Goal: Task Accomplishment & Management: Manage account settings

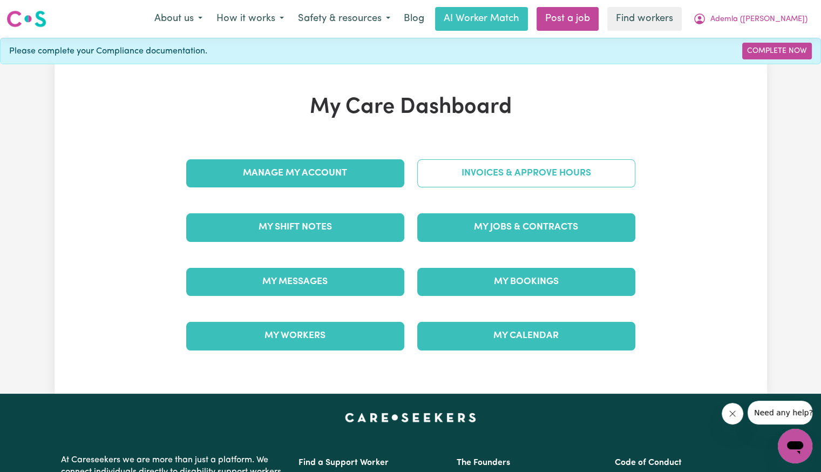
drag, startPoint x: 477, startPoint y: 199, endPoint x: 477, endPoint y: 186, distance: 13.0
click at [477, 197] on div "Invoices & Approve Hours" at bounding box center [526, 173] width 231 height 54
click at [476, 175] on link "Invoices & Approve Hours" at bounding box center [526, 173] width 218 height 28
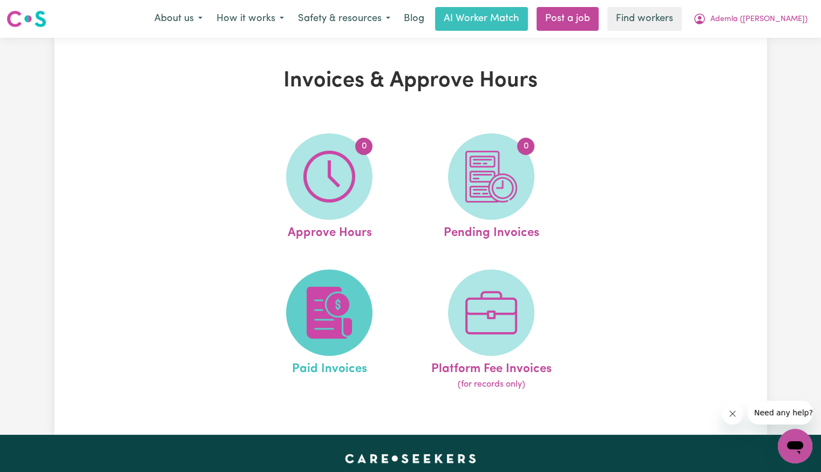
click at [352, 307] on img at bounding box center [329, 313] width 52 height 52
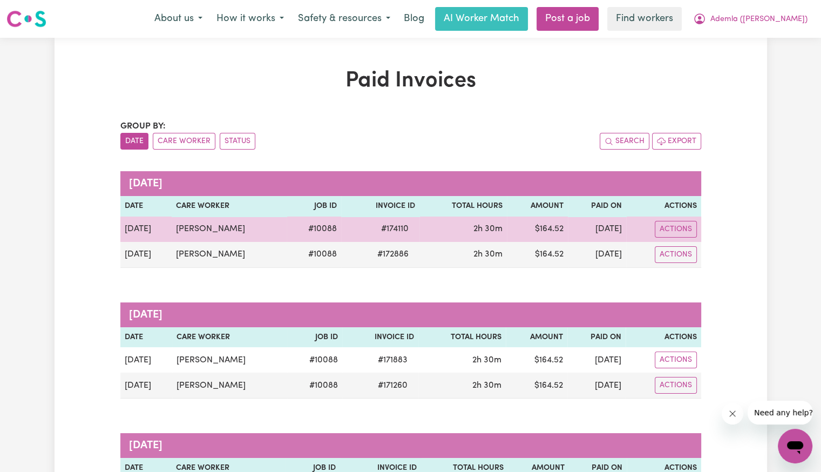
click at [382, 224] on span "# 174110" at bounding box center [395, 228] width 40 height 13
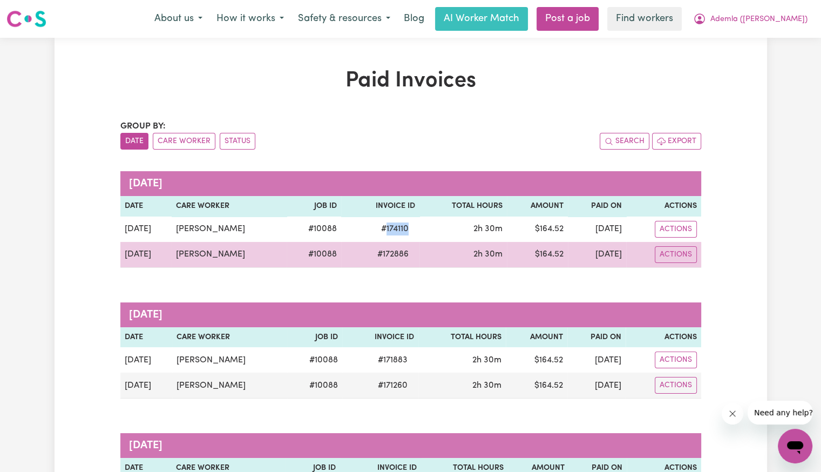
copy span "174110"
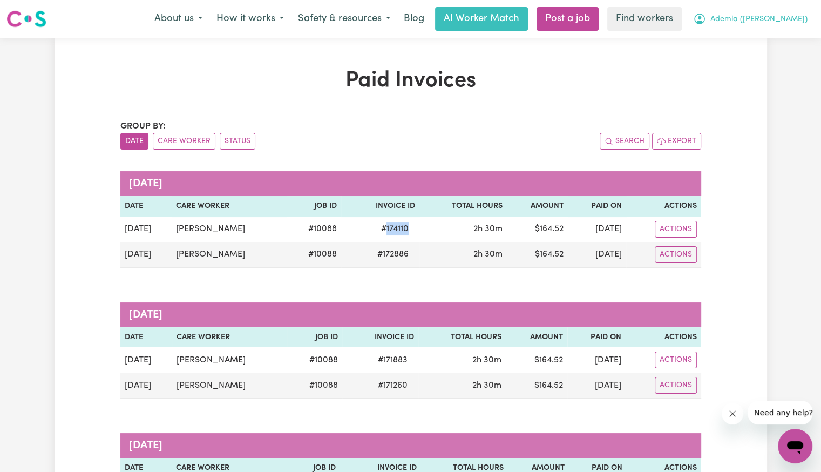
drag, startPoint x: 773, startPoint y: 24, endPoint x: 771, endPoint y: 29, distance: 6.0
click at [773, 24] on span "Ademla ([PERSON_NAME])" at bounding box center [759, 19] width 97 height 12
click at [759, 66] on link "Logout" at bounding box center [771, 62] width 85 height 21
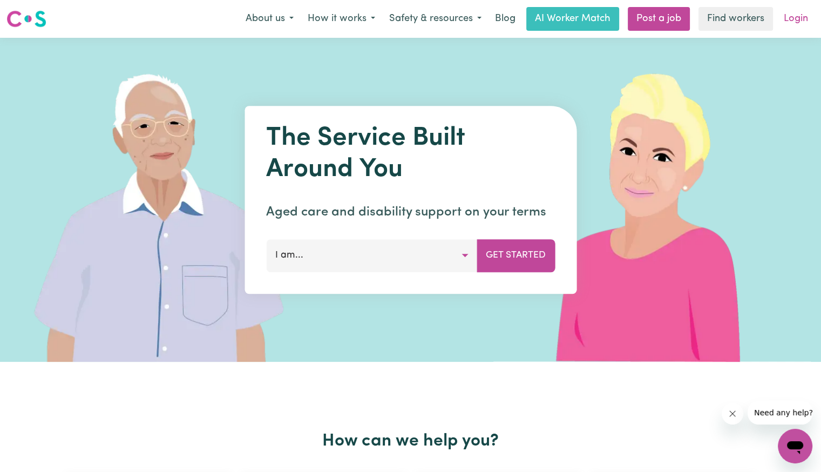
click at [798, 19] on link "Login" at bounding box center [796, 19] width 37 height 24
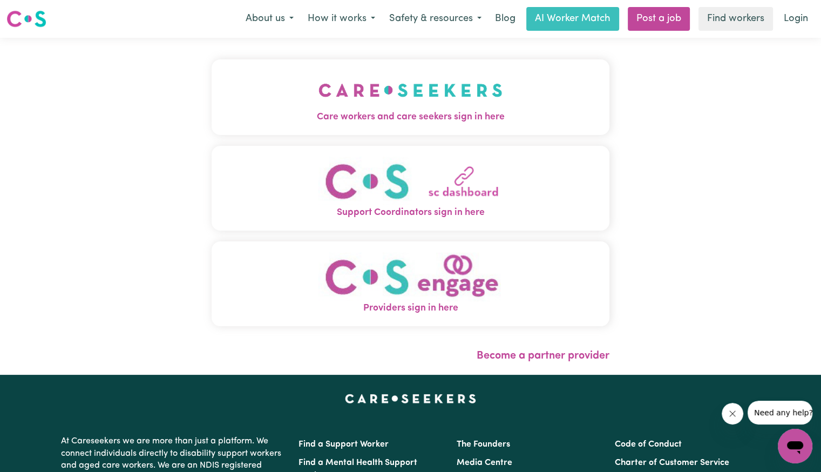
click at [360, 102] on img "Care workers and care seekers sign in here" at bounding box center [411, 90] width 184 height 40
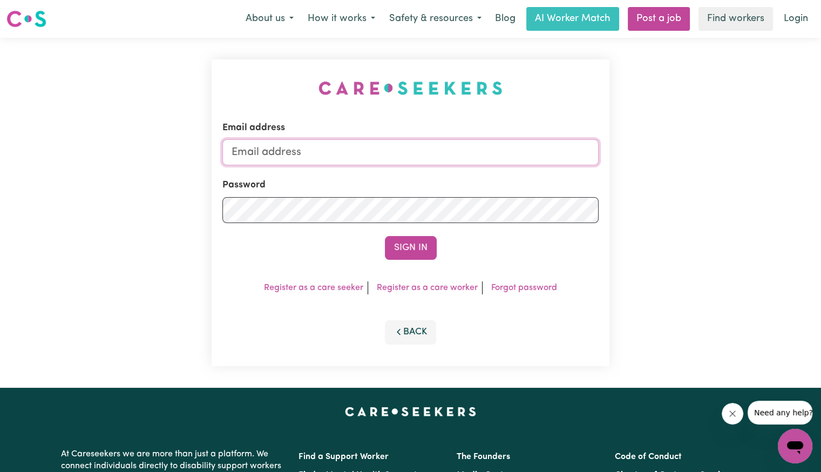
click at [354, 159] on input "Email address" at bounding box center [410, 152] width 376 height 26
drag, startPoint x: 294, startPoint y: 147, endPoint x: 688, endPoint y: 144, distance: 394.2
click at [688, 144] on div "Email address [EMAIL_ADDRESS][DOMAIN_NAME] Password Sign In Register as a care …" at bounding box center [410, 213] width 821 height 350
type input "[EMAIL_ADDRESS][DOMAIN_NAME]"
click at [413, 245] on button "Sign In" at bounding box center [411, 248] width 52 height 24
